Goal: Information Seeking & Learning: Learn about a topic

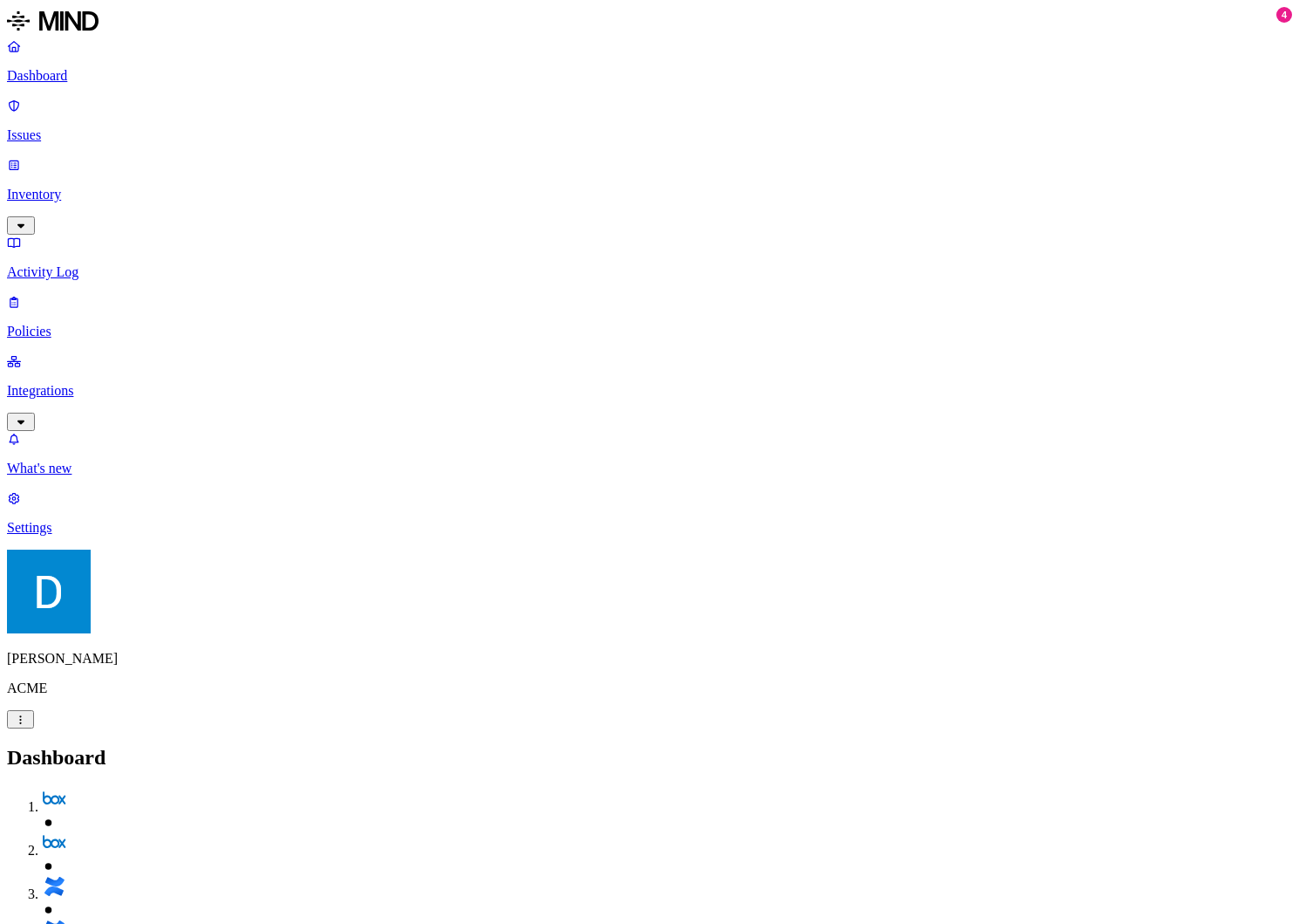
click at [81, 128] on p "Issues" at bounding box center [650, 135] width 1286 height 15
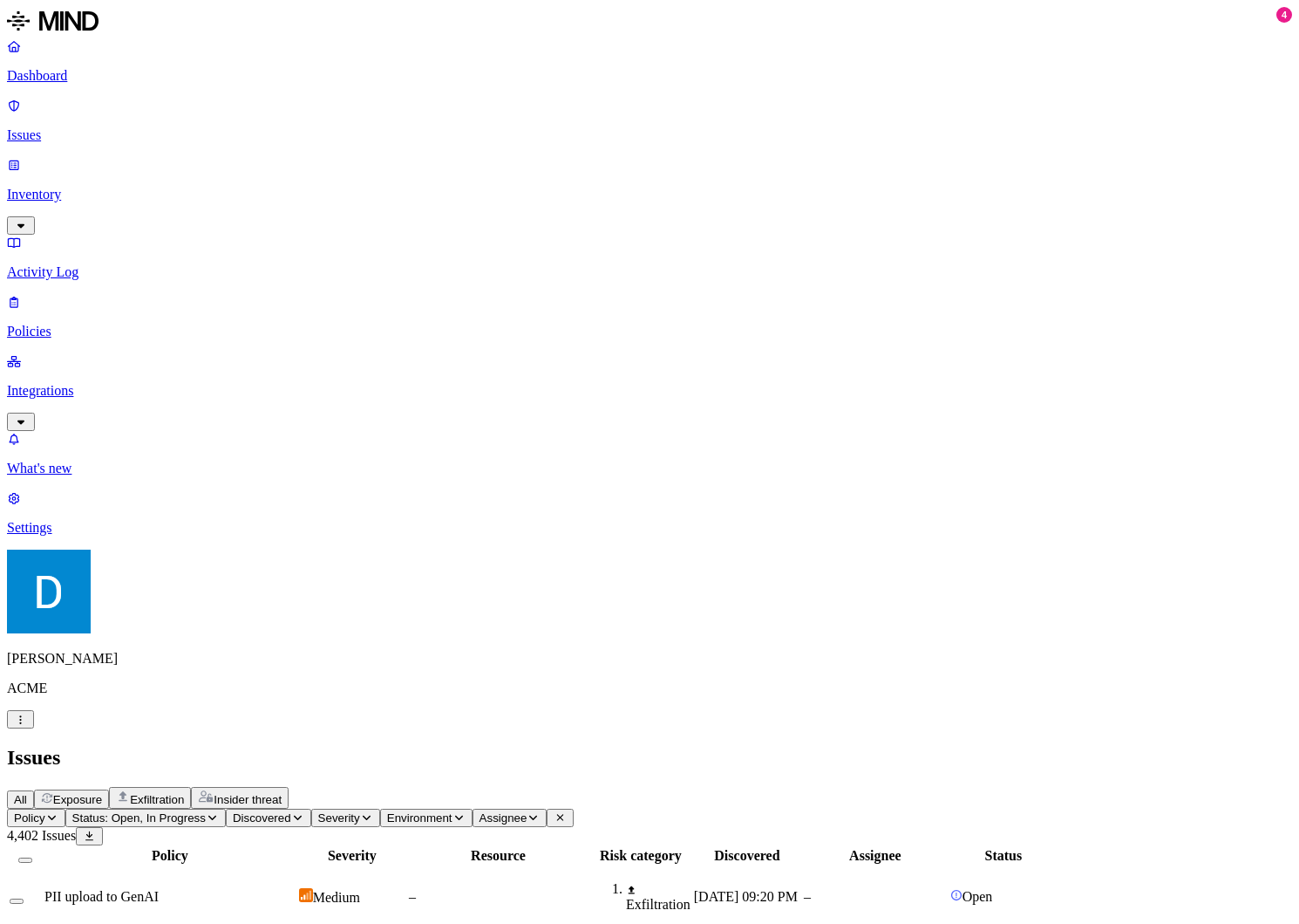
click at [589, 866] on td "–" at bounding box center [498, 897] width 180 height 61
drag, startPoint x: 1182, startPoint y: 885, endPoint x: 1049, endPoint y: 848, distance: 138.1
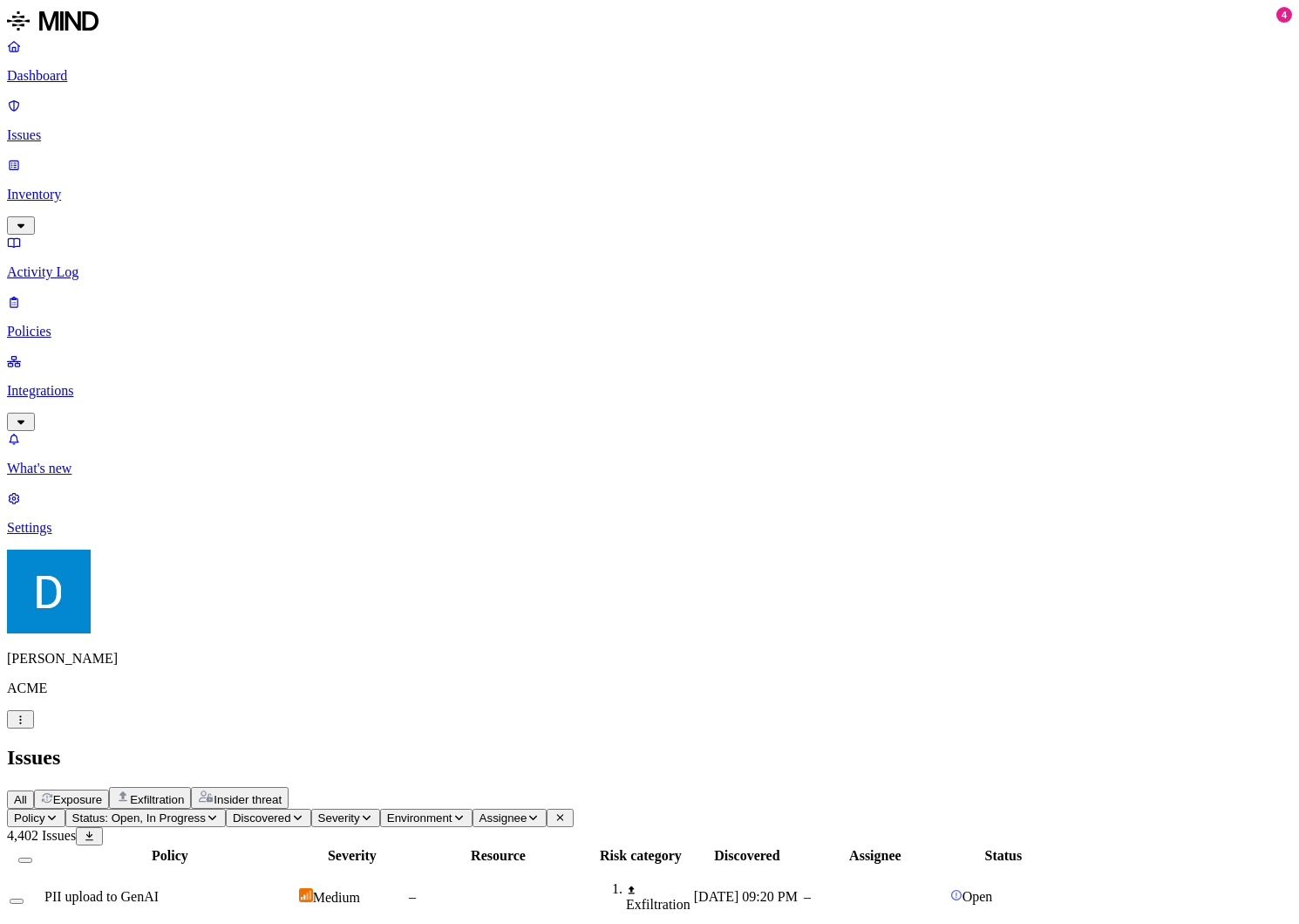
drag, startPoint x: 1056, startPoint y: 848, endPoint x: 1155, endPoint y: 896, distance: 110.0
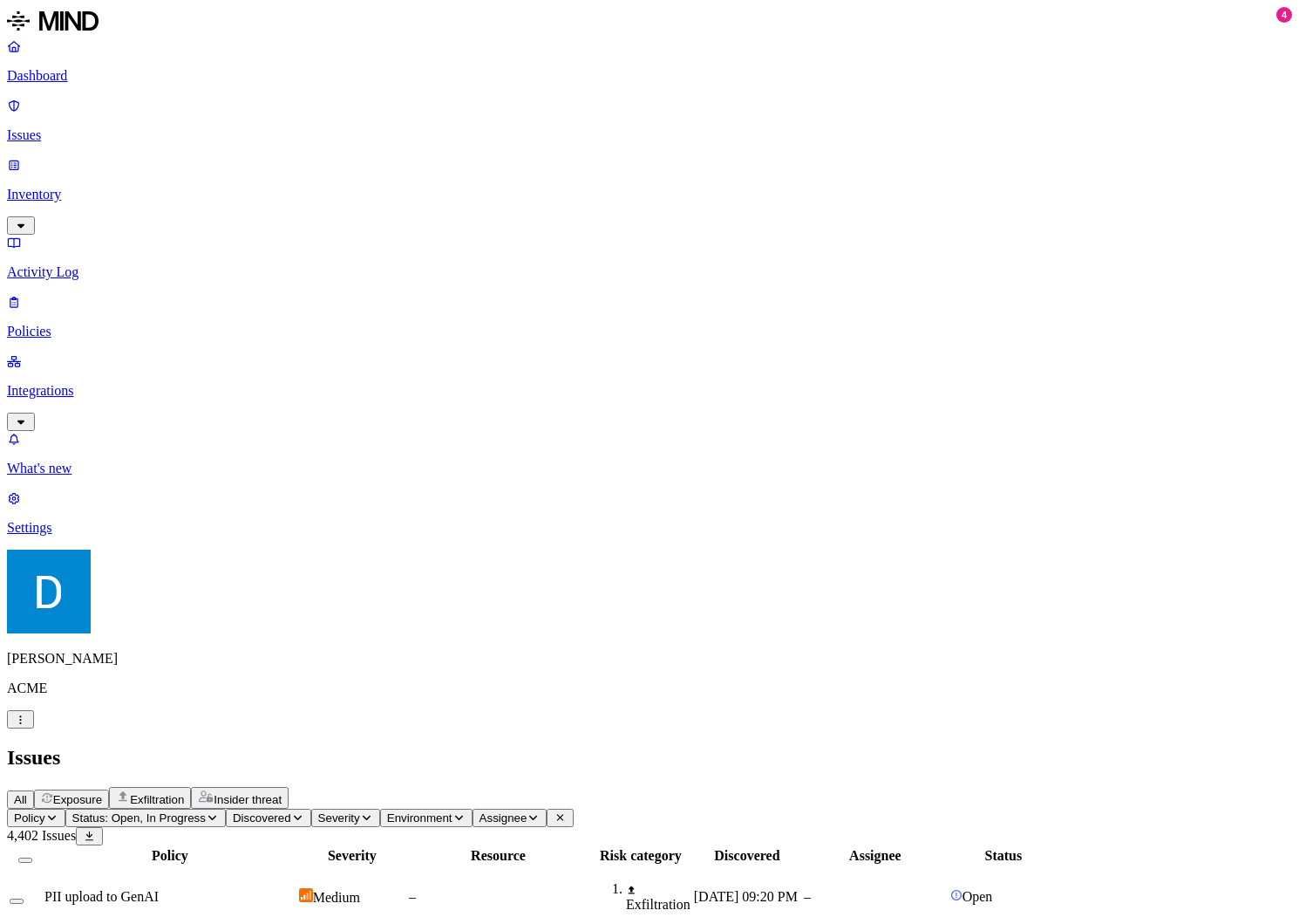
drag, startPoint x: 1273, startPoint y: 887, endPoint x: 937, endPoint y: 804, distance: 346.1
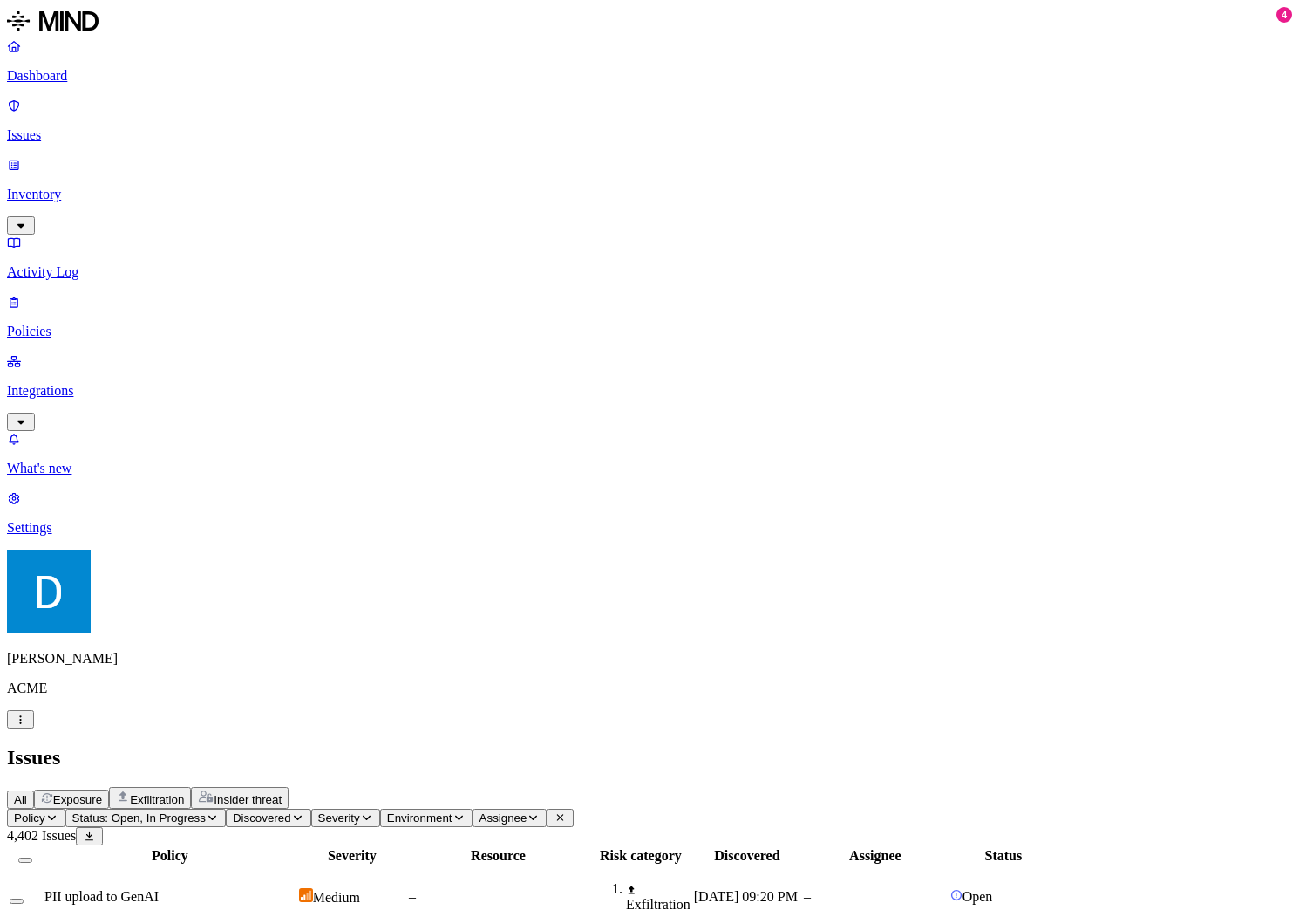
drag, startPoint x: 938, startPoint y: 804, endPoint x: 1260, endPoint y: 881, distance: 331.1
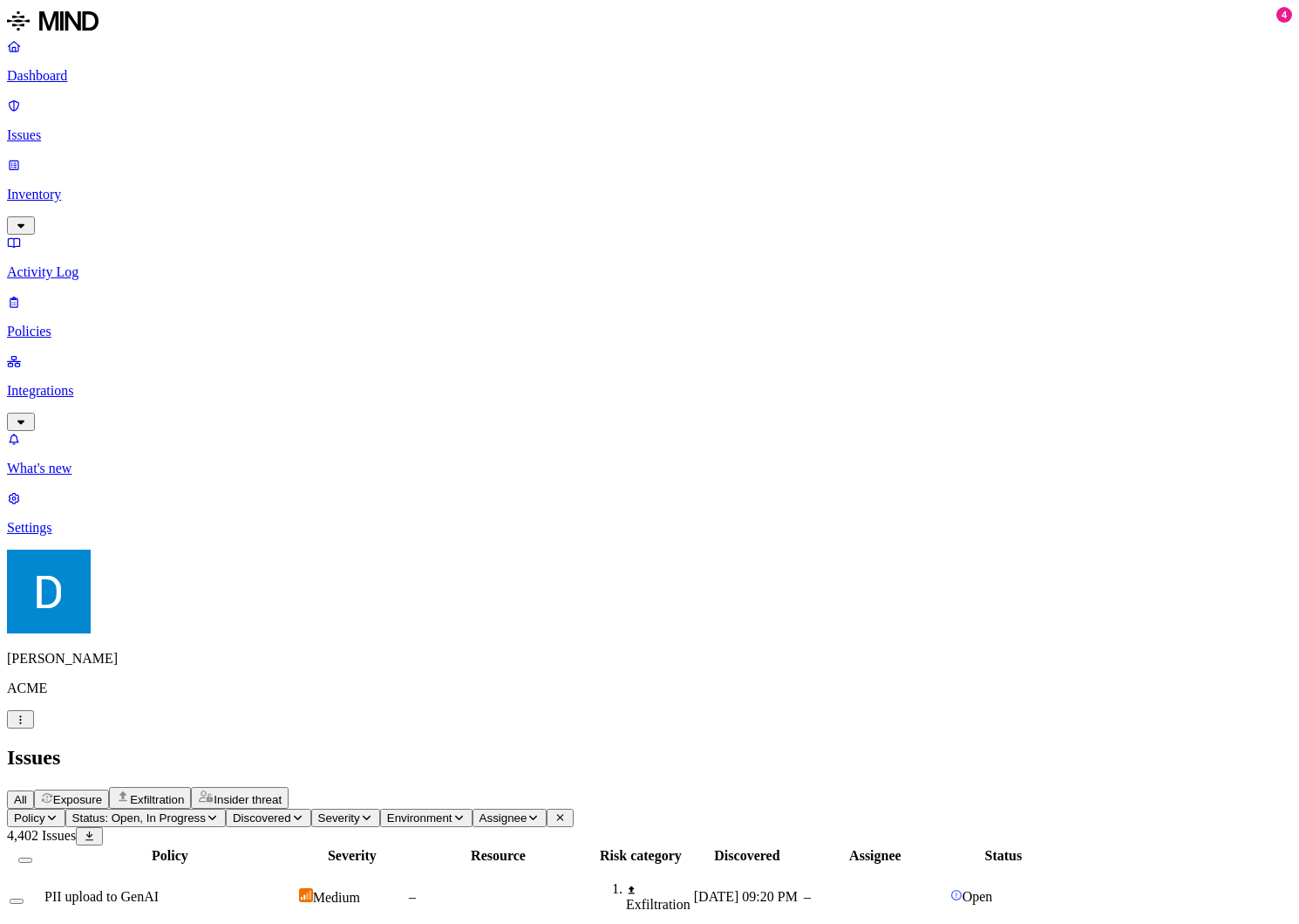
drag, startPoint x: 1260, startPoint y: 881, endPoint x: 1016, endPoint y: 806, distance: 255.3
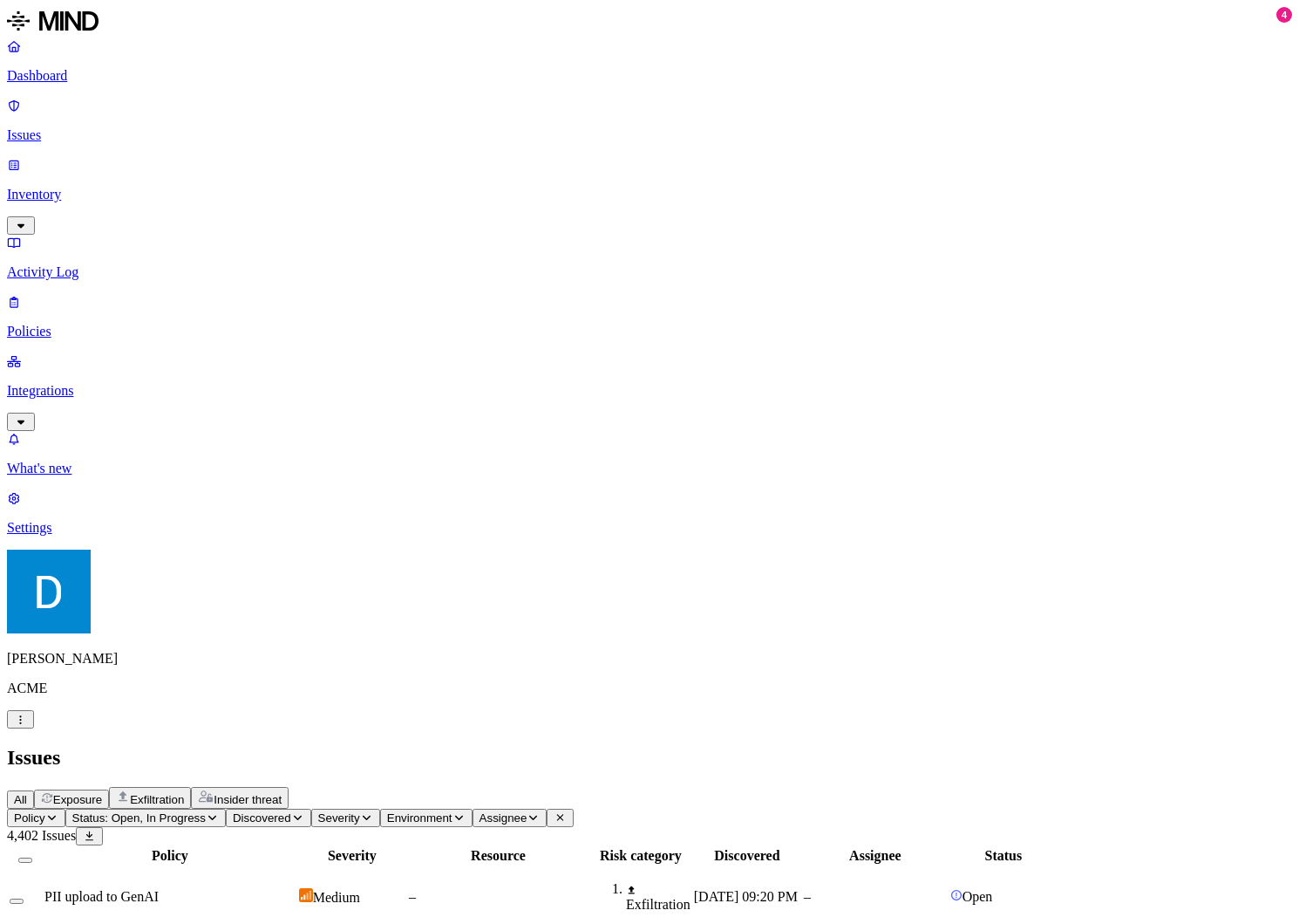
drag, startPoint x: 826, startPoint y: 341, endPoint x: 915, endPoint y: 369, distance: 93.3
drag, startPoint x: 915, startPoint y: 369, endPoint x: 817, endPoint y: 317, distance: 110.9
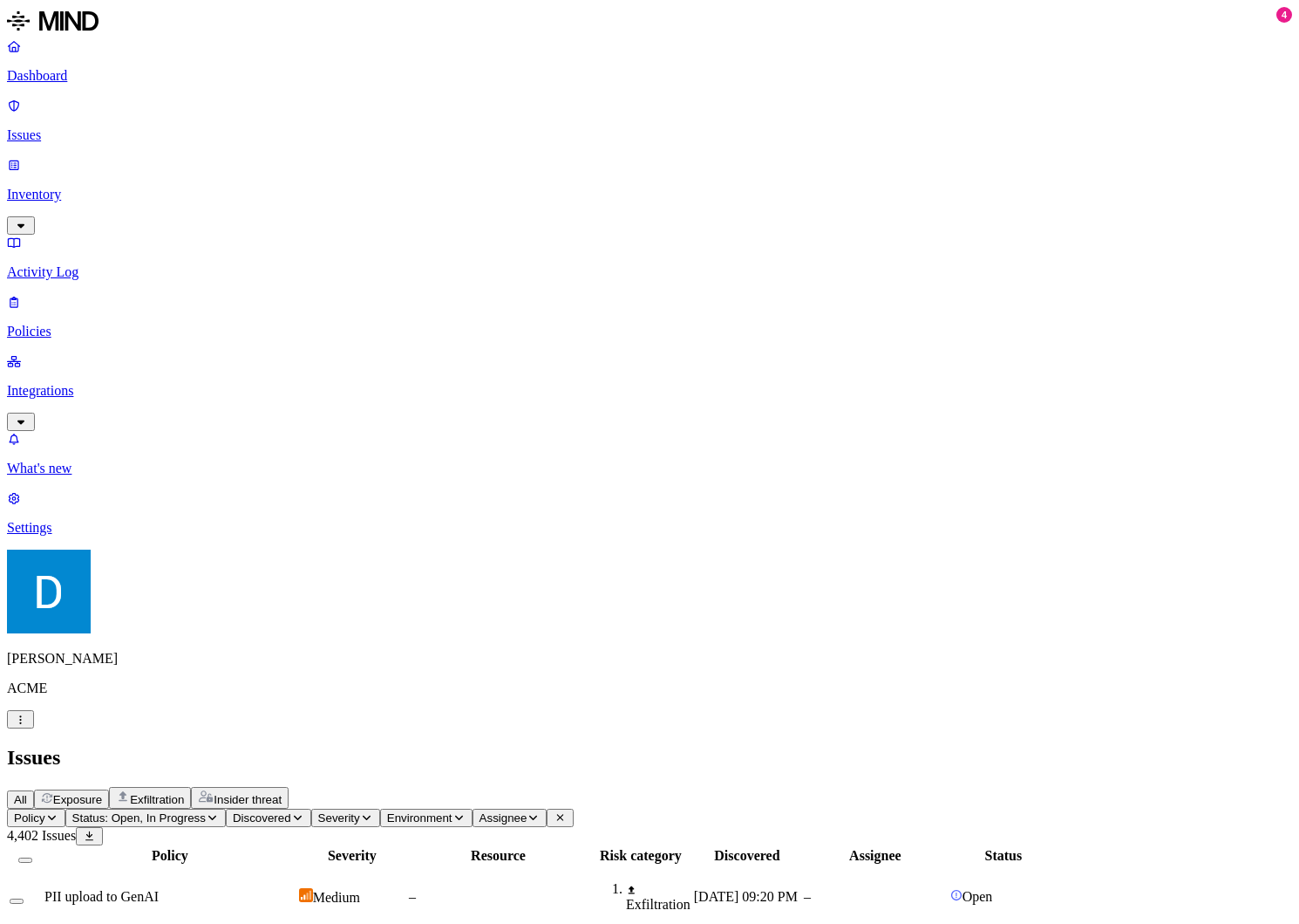
drag, startPoint x: 817, startPoint y: 317, endPoint x: 886, endPoint y: 356, distance: 79.3
drag, startPoint x: 886, startPoint y: 356, endPoint x: 815, endPoint y: 341, distance: 72.6
